Goal: Check status: Check status

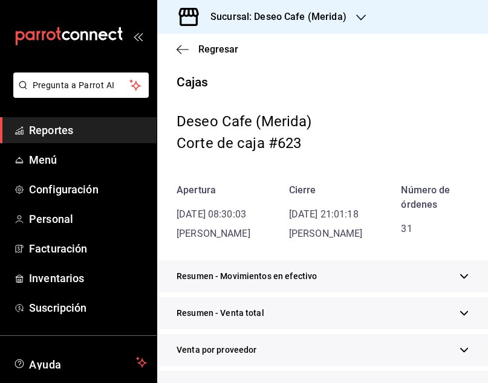
scroll to position [582, 0]
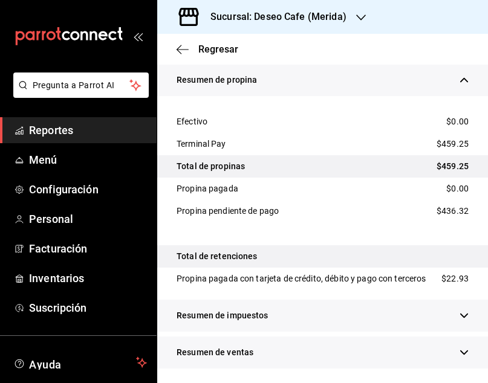
click at [88, 128] on span "Reportes" at bounding box center [88, 130] width 118 height 16
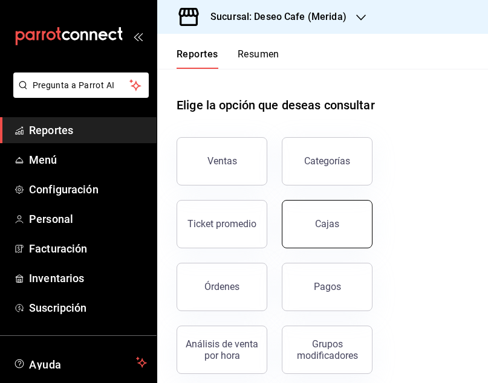
click at [353, 219] on link "Cajas" at bounding box center [327, 224] width 91 height 48
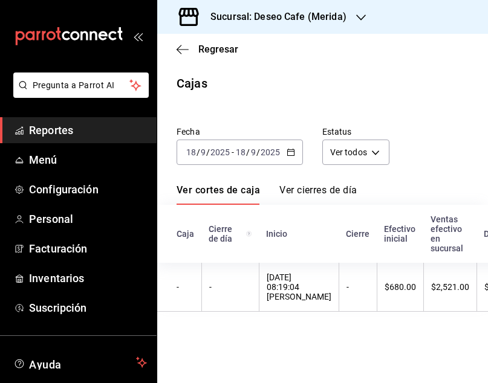
click at [350, 25] on div "Sucursal: Deseo Cafe (Merida)" at bounding box center [269, 17] width 204 height 34
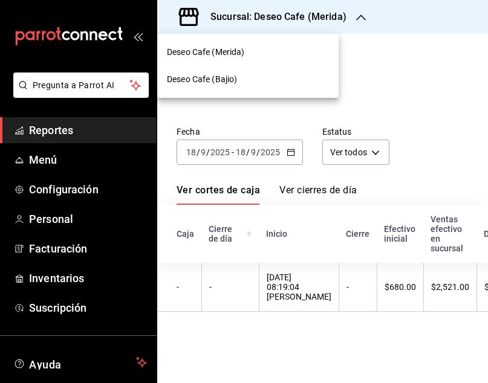
click at [248, 85] on div "Deseo Cafe (Bajio)" at bounding box center [248, 79] width 162 height 13
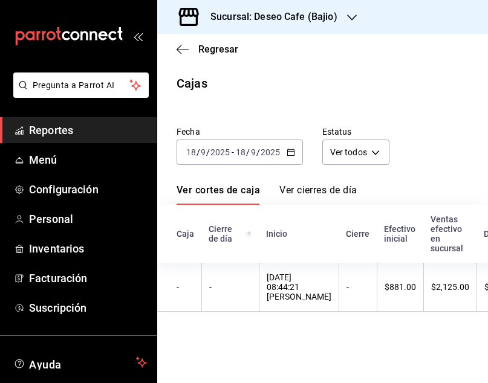
click at [249, 114] on div "Fecha [DATE] [DATE] - [DATE] [DATE]" at bounding box center [230, 136] width 146 height 58
click at [291, 149] on icon "button" at bounding box center [291, 152] width 8 height 8
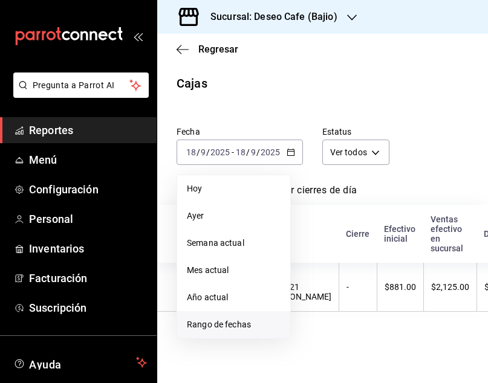
click at [230, 323] on span "Rango de fechas" at bounding box center [234, 325] width 94 height 13
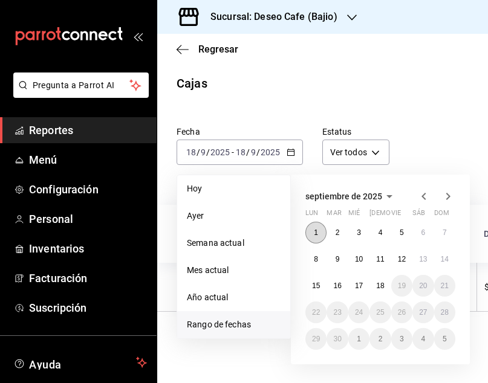
click at [317, 233] on abbr "1" at bounding box center [316, 233] width 4 height 8
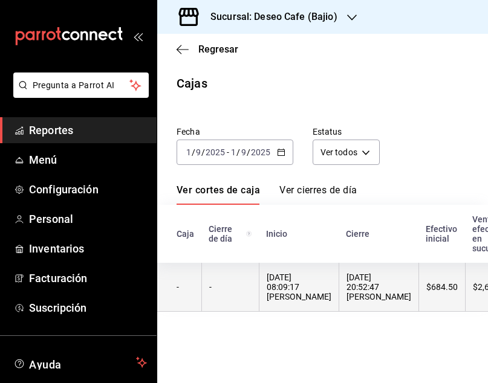
click at [310, 294] on div "[DATE] 08:09:17 [PERSON_NAME]" at bounding box center [299, 287] width 65 height 29
